Goal: Transaction & Acquisition: Purchase product/service

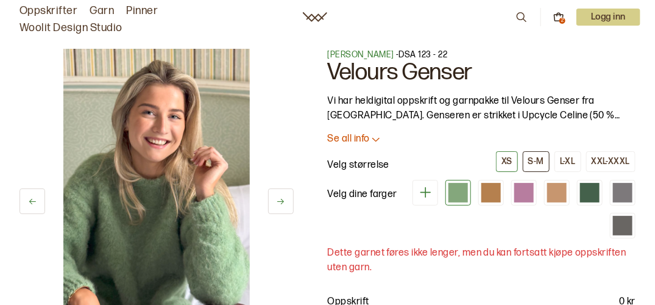
click at [538, 158] on div "S-M" at bounding box center [536, 161] width 16 height 11
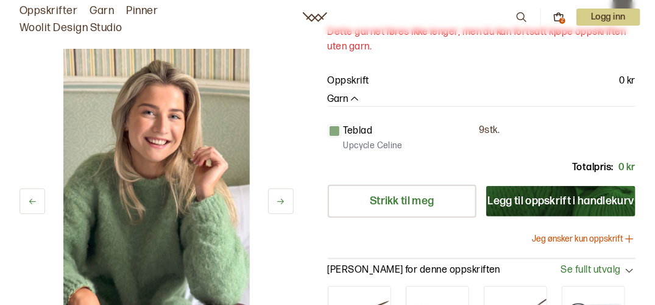
scroll to position [244, 0]
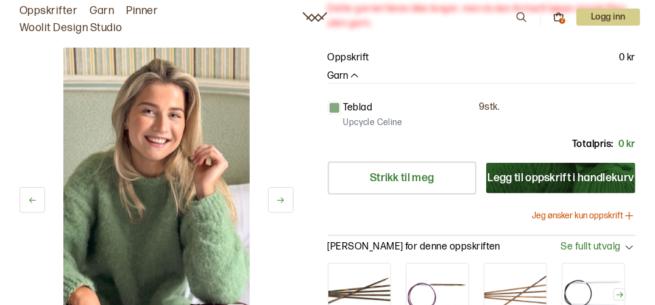
click at [283, 197] on icon at bounding box center [280, 199] width 7 height 5
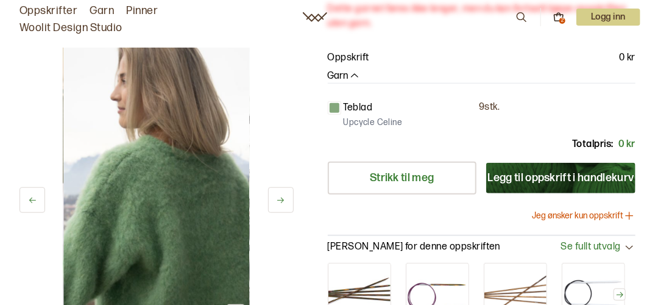
click at [283, 197] on icon at bounding box center [280, 199] width 7 height 5
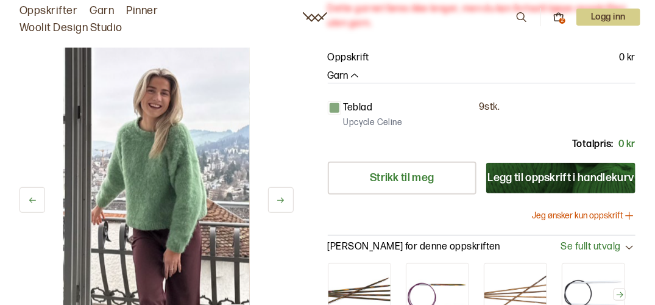
click at [283, 197] on icon at bounding box center [280, 199] width 7 height 5
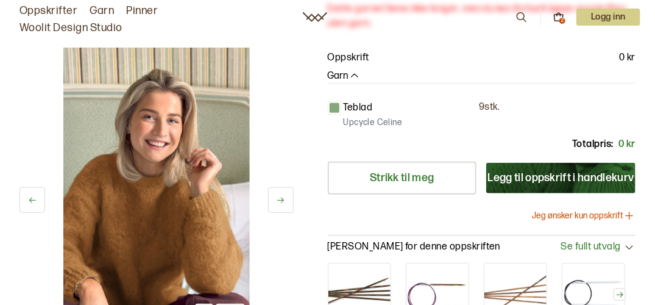
click at [283, 197] on icon at bounding box center [280, 199] width 7 height 5
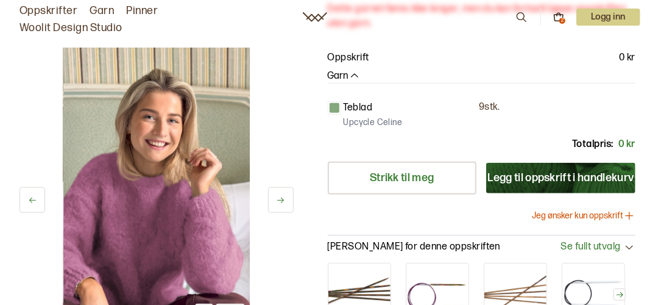
click at [283, 197] on icon at bounding box center [280, 199] width 7 height 5
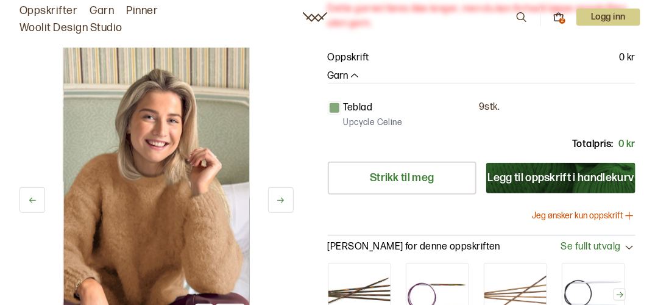
click at [283, 197] on icon at bounding box center [280, 199] width 7 height 5
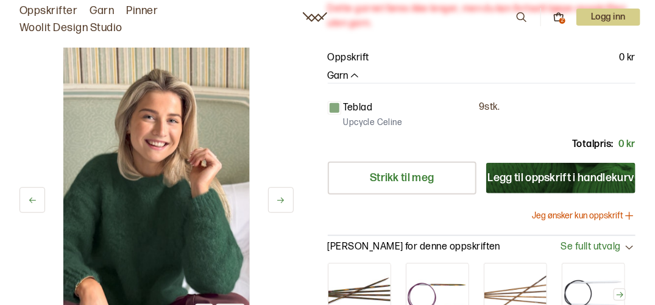
click at [283, 197] on icon at bounding box center [280, 199] width 7 height 5
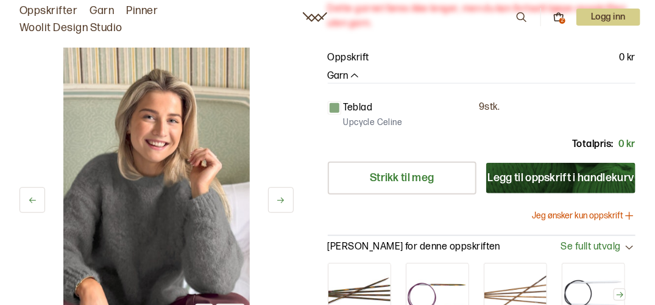
click at [283, 197] on icon at bounding box center [280, 199] width 7 height 5
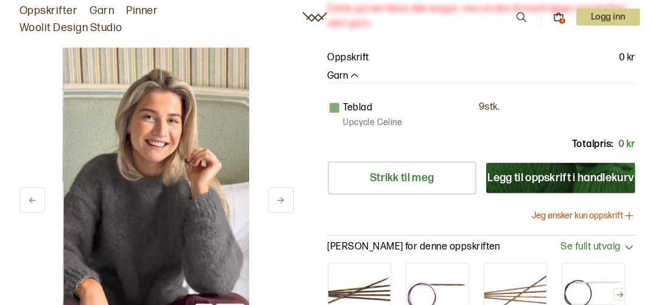
click at [283, 197] on icon at bounding box center [280, 199] width 7 height 5
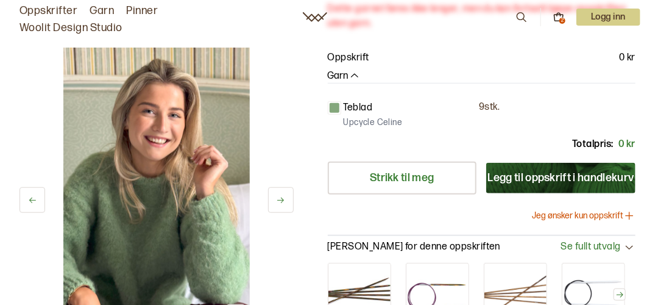
click at [283, 197] on icon at bounding box center [280, 199] width 7 height 5
